Goal: Transaction & Acquisition: Purchase product/service

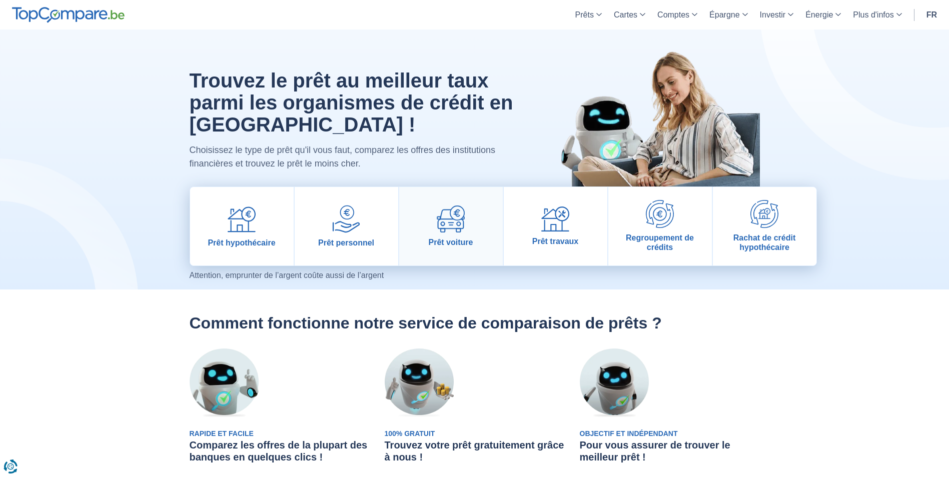
click at [445, 238] on span "Prêt voiture" at bounding box center [451, 243] width 45 height 10
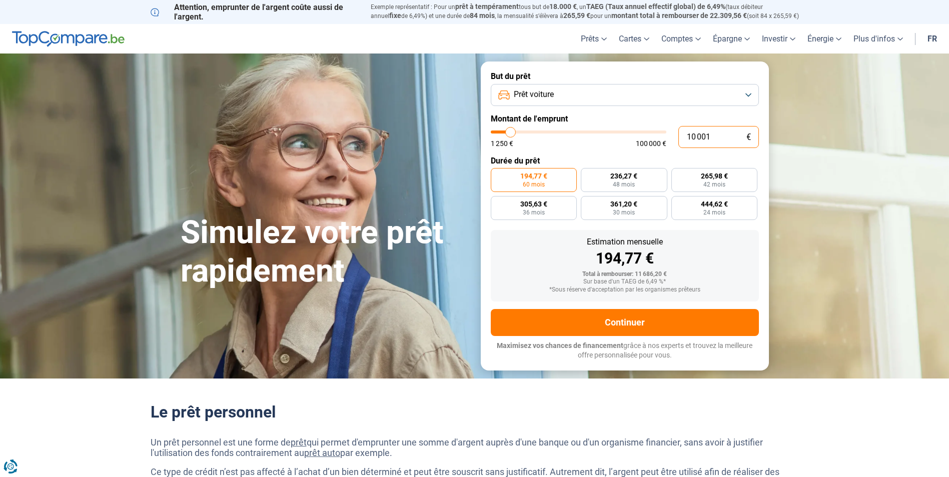
click at [699, 135] on input "10 001" at bounding box center [719, 137] width 81 height 22
type input "107 001"
type input "100000"
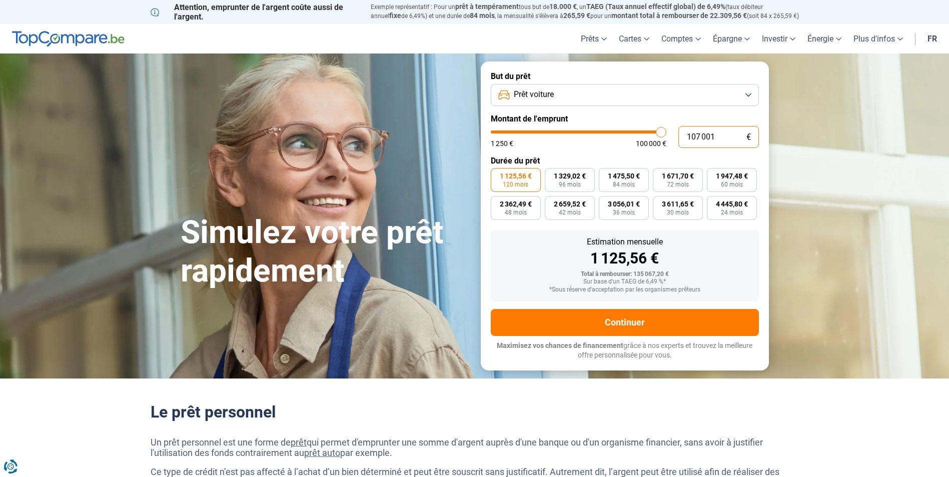
type input "100 000"
type input "100000"
type input "10 000"
type input "10000"
type input "1 000"
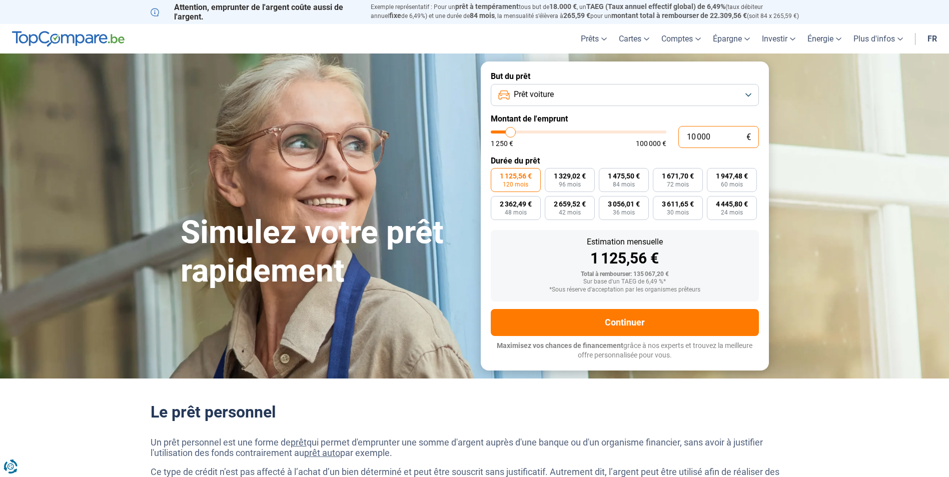
type input "1250"
type input "100"
type input "1250"
type input "10"
type input "1250"
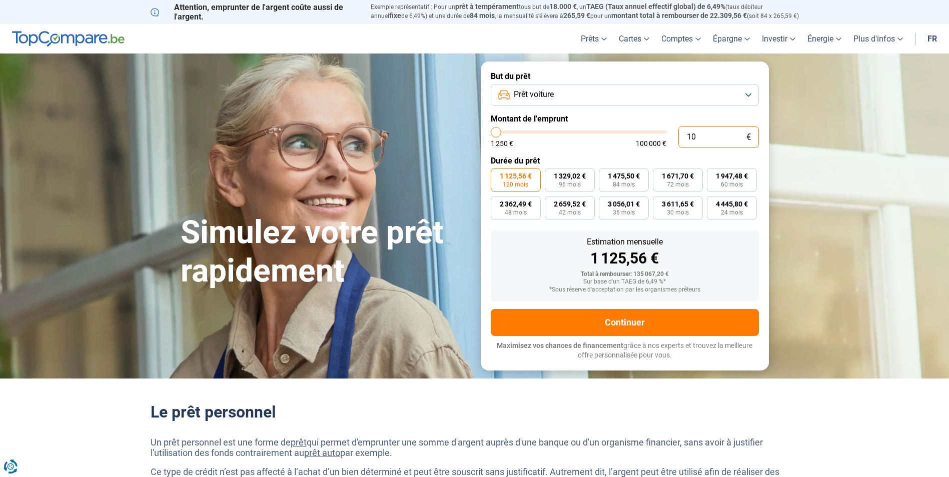
type input "1"
type input "1250"
type input "0"
type input "1250"
type input "1"
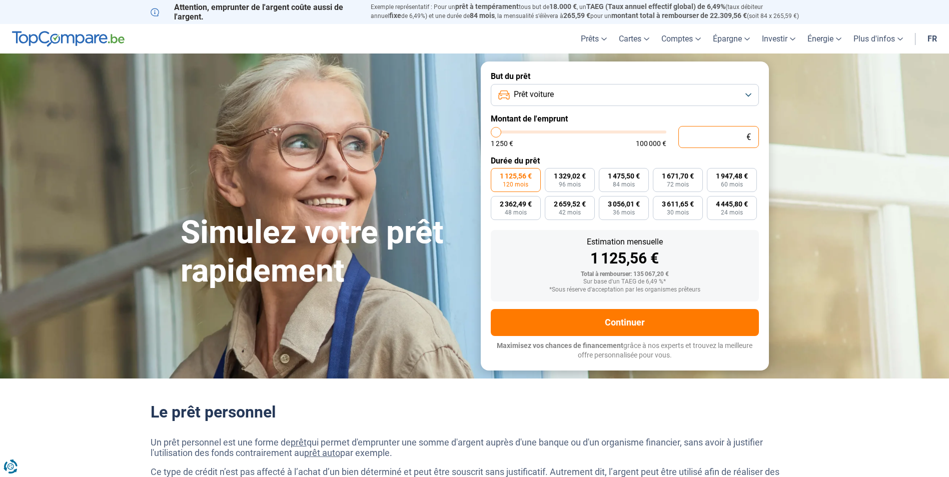
type input "1250"
type input "17"
type input "1250"
type input "170"
type input "1250"
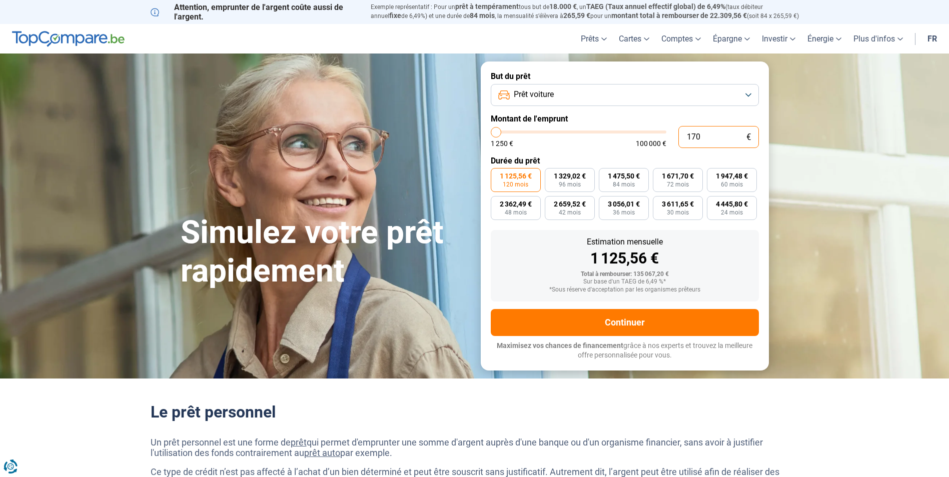
type input "1 700"
type input "1750"
type input "17 000"
type input "17000"
radio input "true"
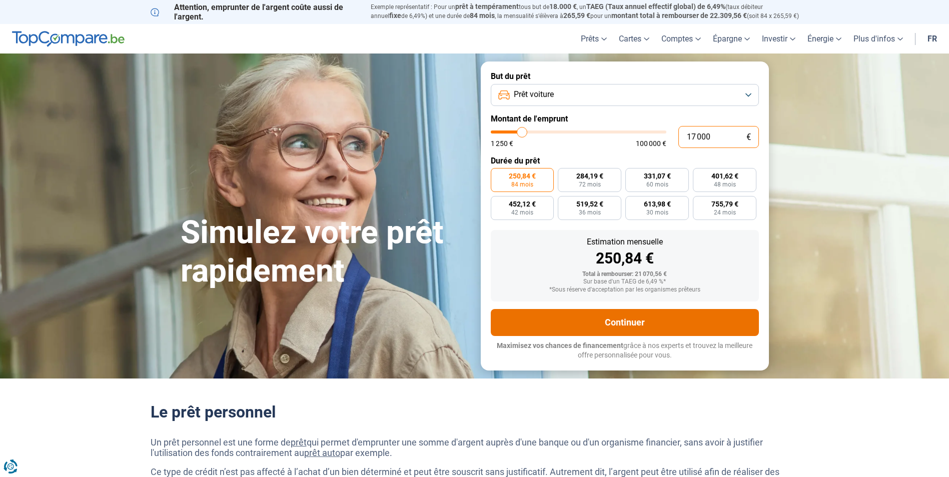
type input "17 000"
click at [613, 325] on button "Continuer" at bounding box center [625, 322] width 268 height 27
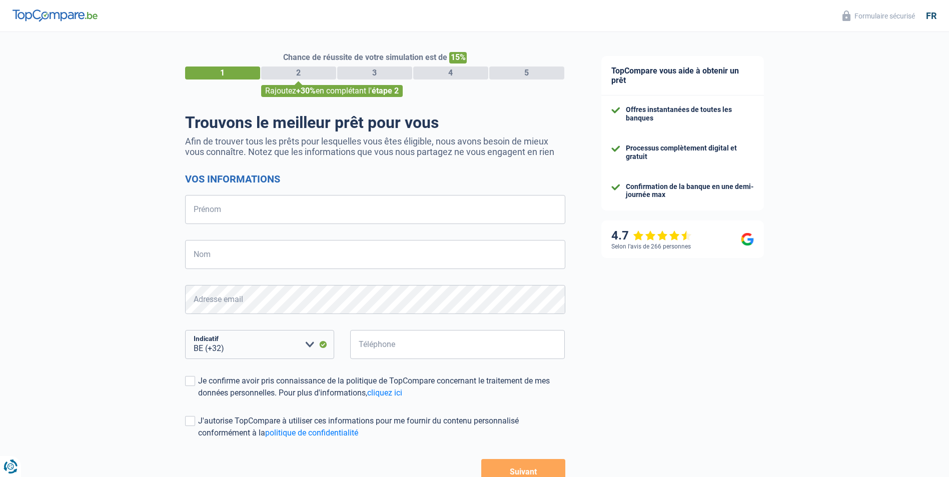
select select "32"
